Goal: Transaction & Acquisition: Purchase product/service

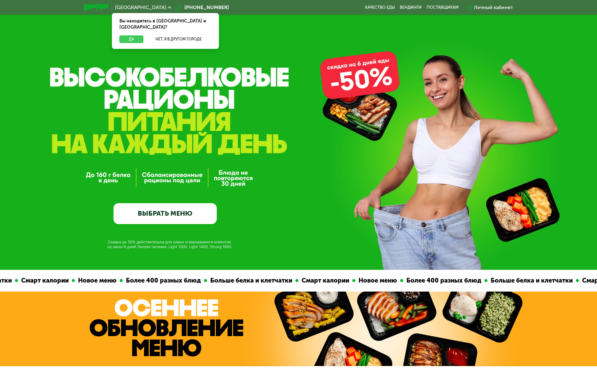
click at [128, 35] on button "Да" at bounding box center [131, 38] width 24 height 7
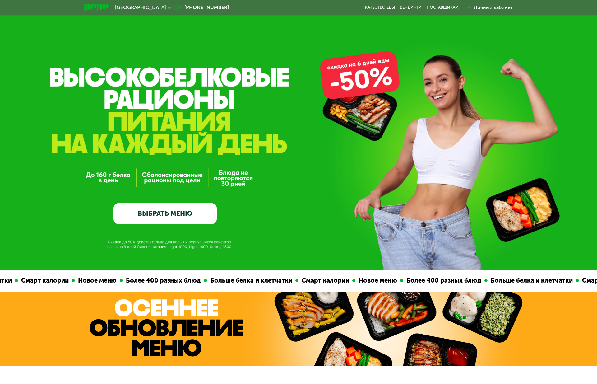
click at [501, 8] on div "Личный кабинет" at bounding box center [493, 7] width 39 height 7
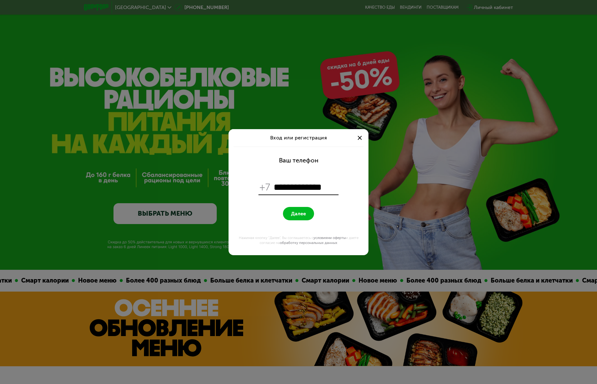
type input "**********"
click at [304, 214] on span "Далее" at bounding box center [298, 214] width 15 height 6
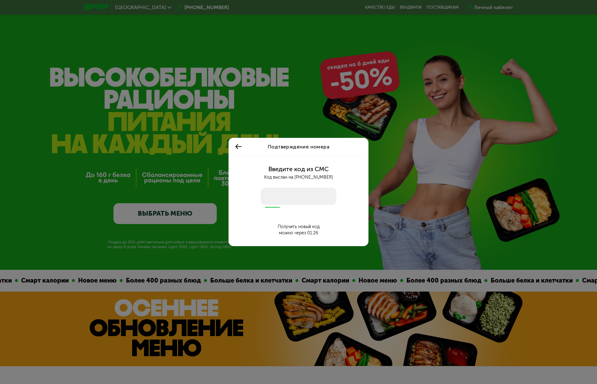
click at [284, 194] on input "number" at bounding box center [299, 196] width 76 height 17
click at [283, 192] on input "number" at bounding box center [299, 196] width 76 height 17
type input "****"
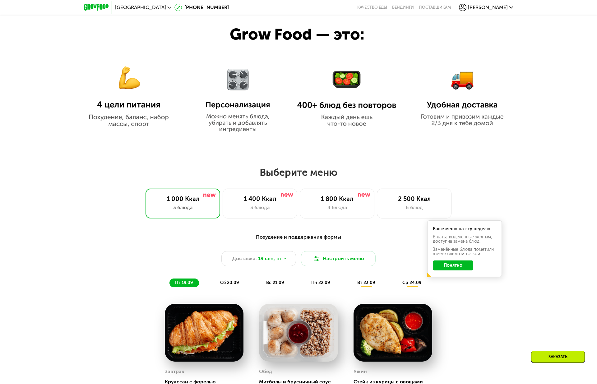
scroll to position [395, 0]
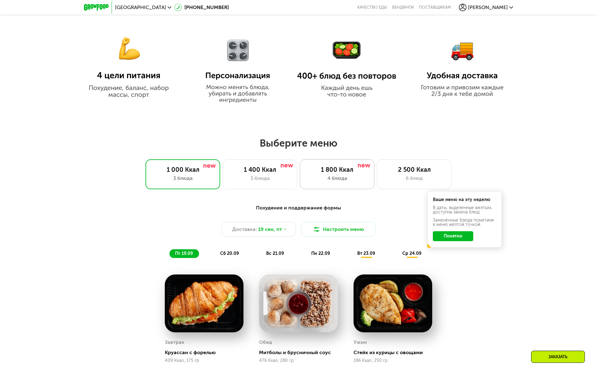
click at [342, 172] on div "1 800 Ккал" at bounding box center [337, 169] width 62 height 7
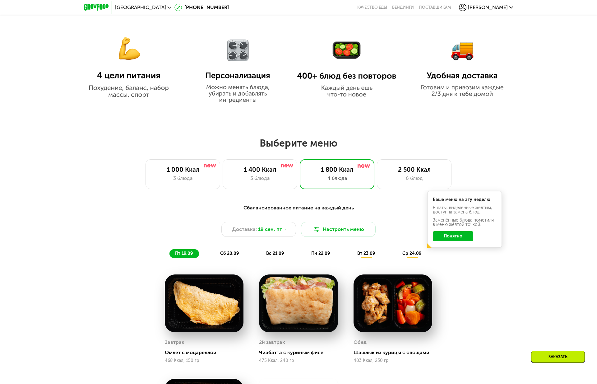
click at [459, 236] on button "Понятно" at bounding box center [453, 236] width 40 height 10
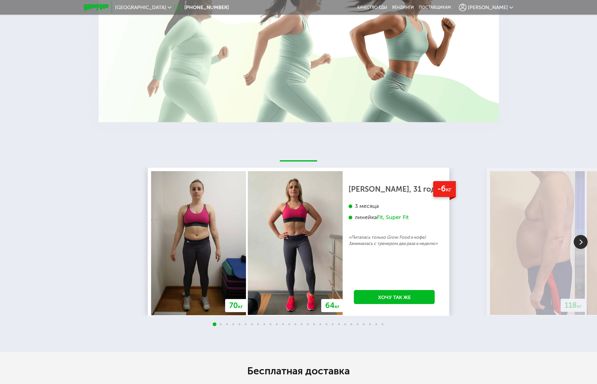
scroll to position [0, 0]
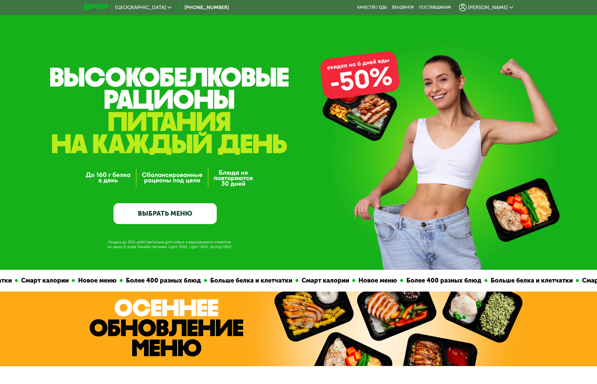
click at [180, 212] on link "ВЫБРАТЬ МЕНЮ" at bounding box center [165, 213] width 103 height 21
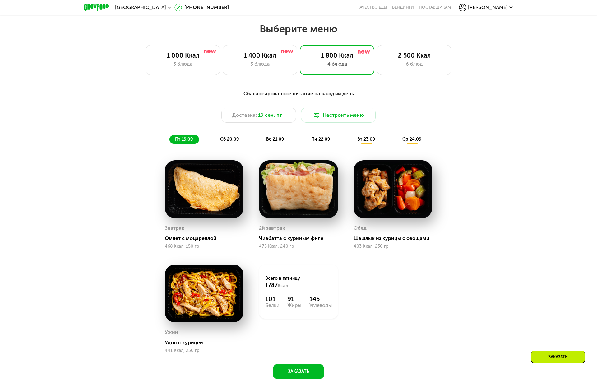
scroll to position [517, 0]
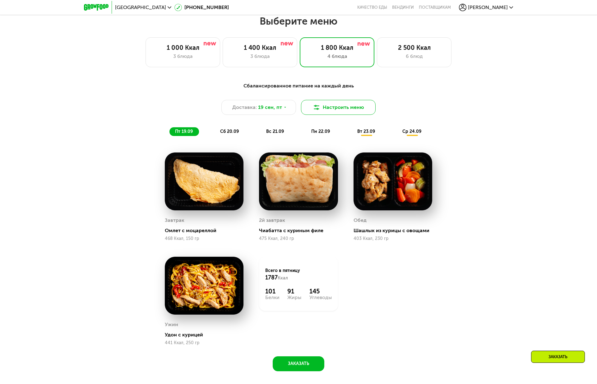
click at [354, 109] on button "Настроить меню" at bounding box center [338, 107] width 75 height 15
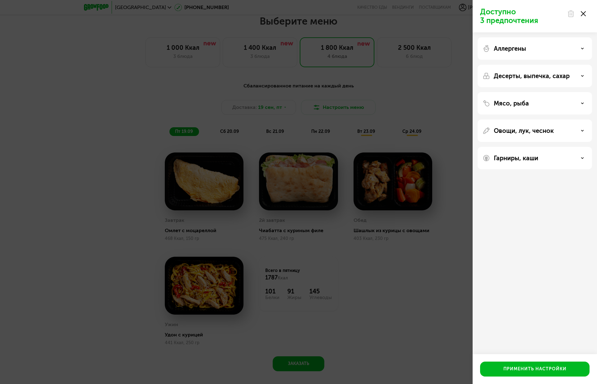
click at [550, 47] on div "Аллергены" at bounding box center [535, 48] width 105 height 7
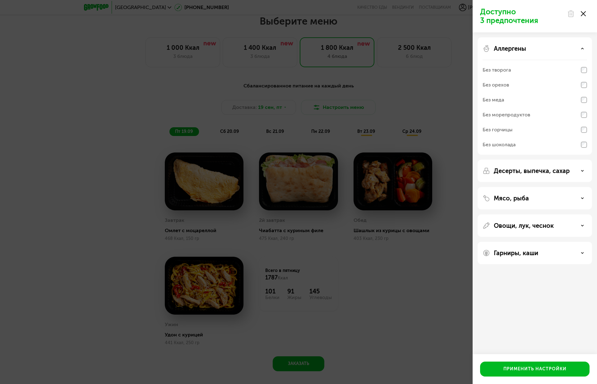
click at [582, 15] on icon at bounding box center [583, 13] width 5 height 5
